Goal: Find specific page/section: Find specific page/section

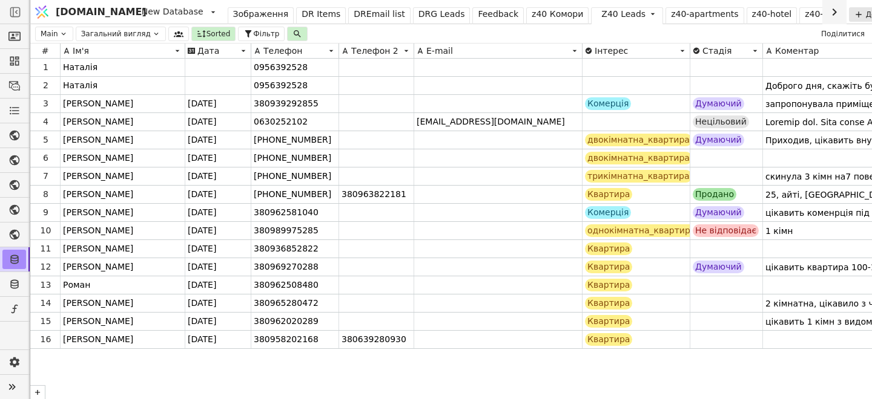
scroll to position [0, 26]
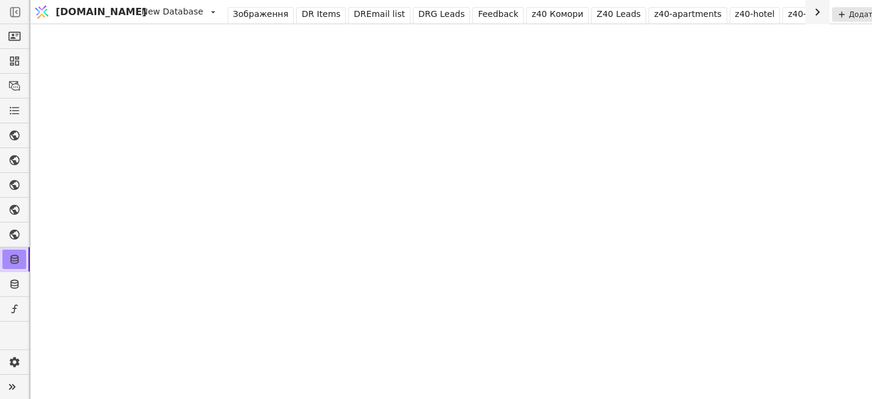
click at [44, 4] on img at bounding box center [42, 12] width 18 height 23
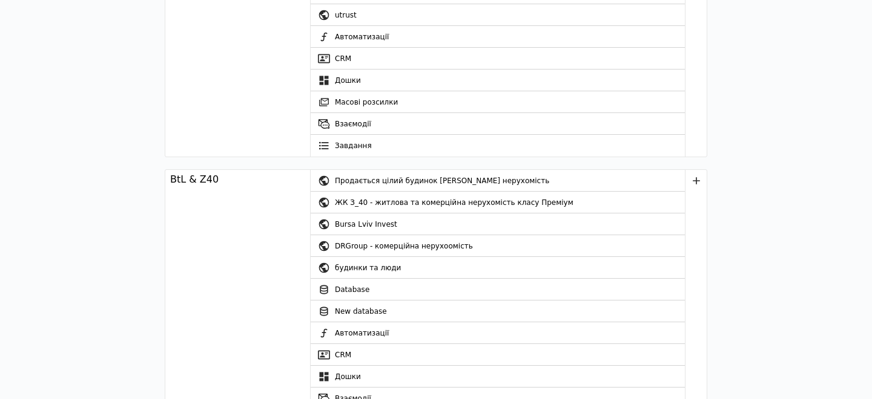
scroll to position [90, 0]
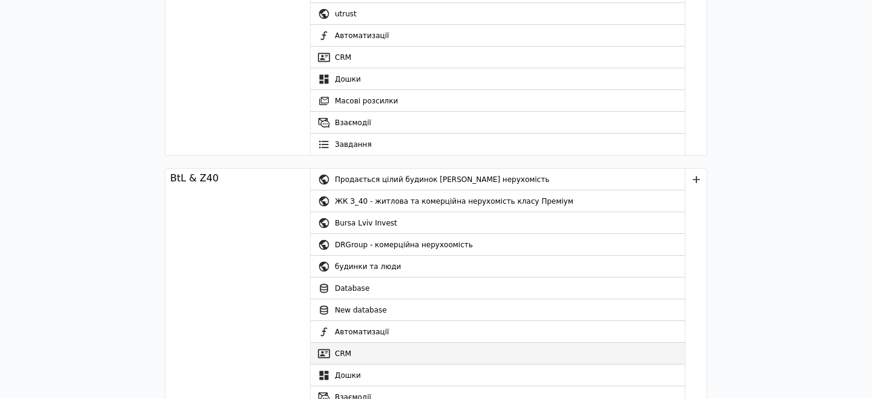
click at [365, 350] on link "CRM" at bounding box center [497, 354] width 374 height 22
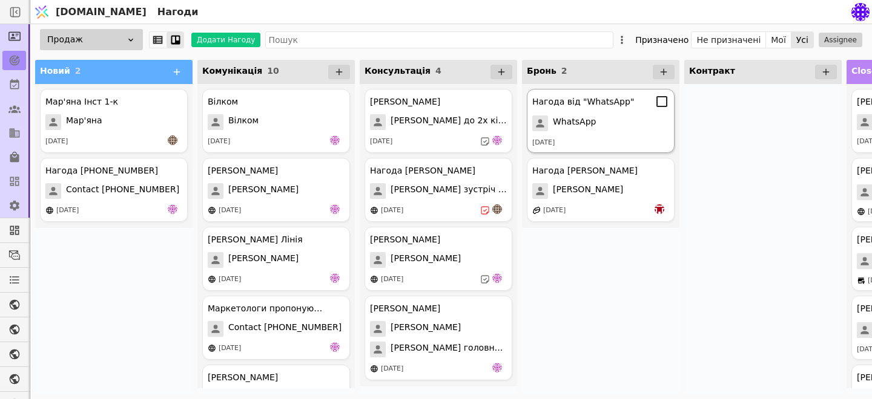
click at [600, 128] on div "WhatsApp" at bounding box center [600, 124] width 137 height 16
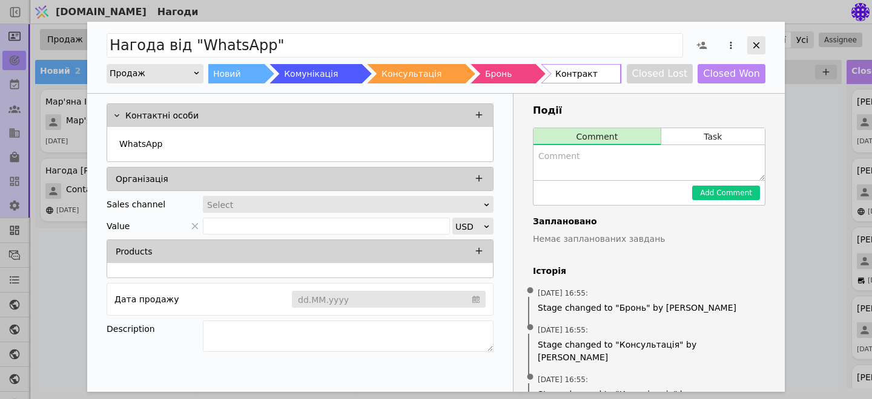
click at [754, 44] on icon "Add Opportunity" at bounding box center [755, 45] width 11 height 11
